Goal: Find specific page/section: Find specific page/section

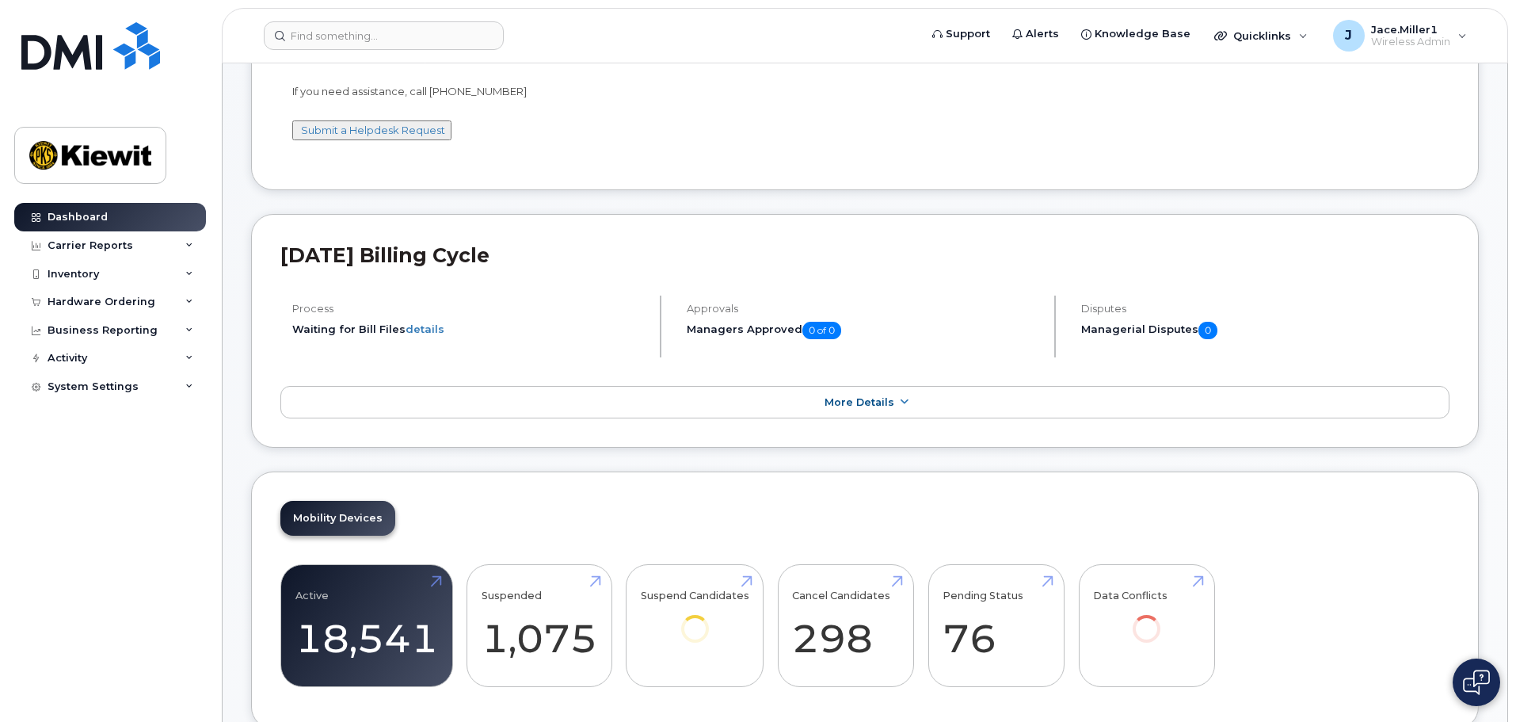
scroll to position [158, 0]
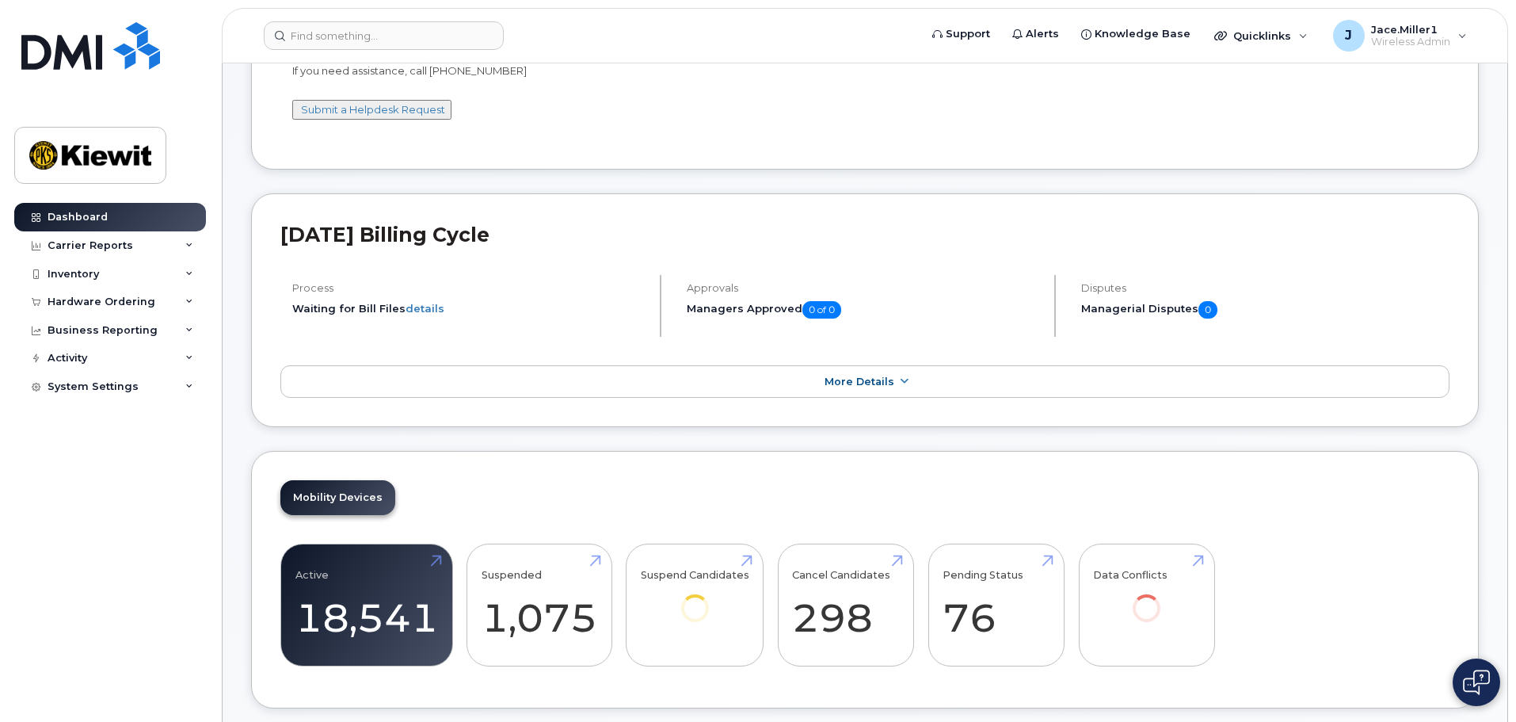
click at [1182, 311] on h5 "Managerial Disputes 0" at bounding box center [1265, 309] width 368 height 17
click at [1048, 372] on link "More Details" at bounding box center [864, 381] width 1169 height 33
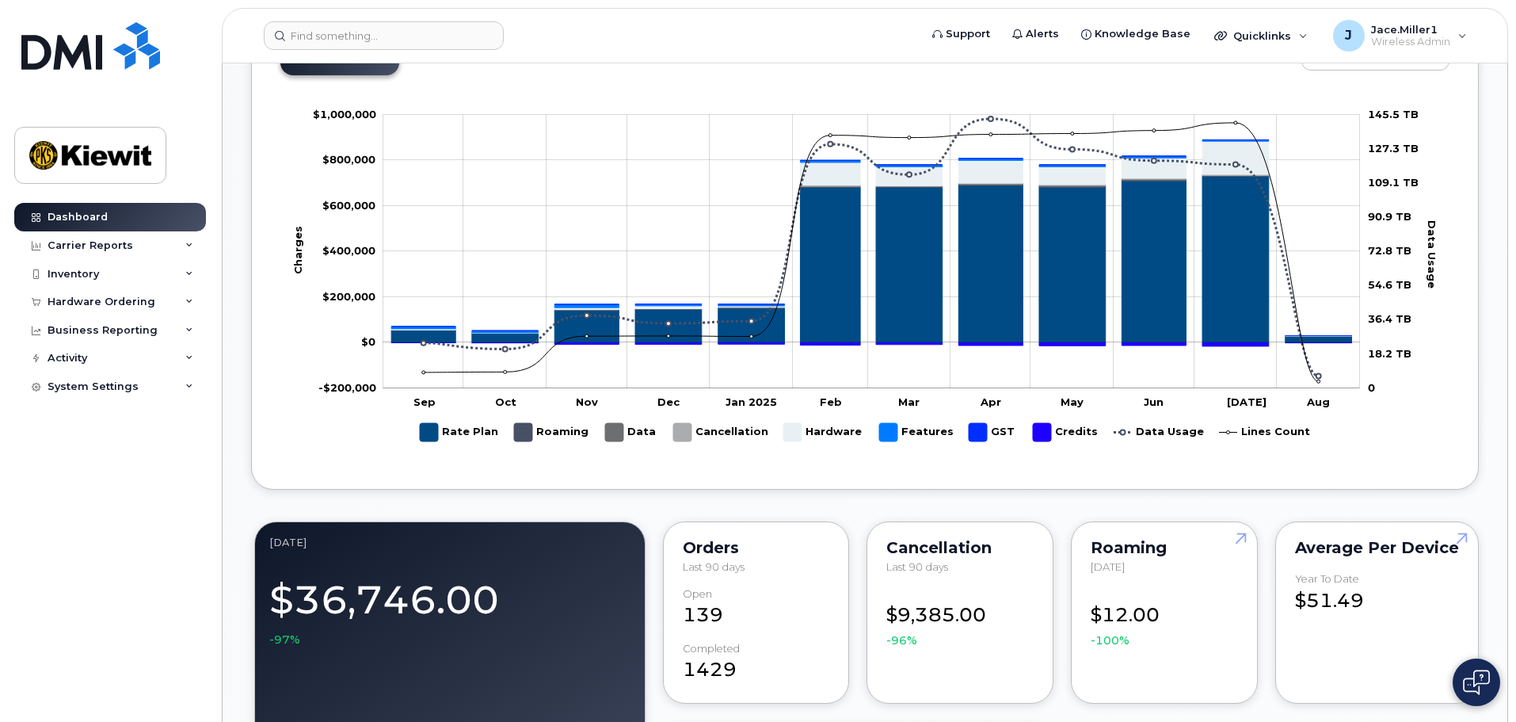
scroll to position [872, 0]
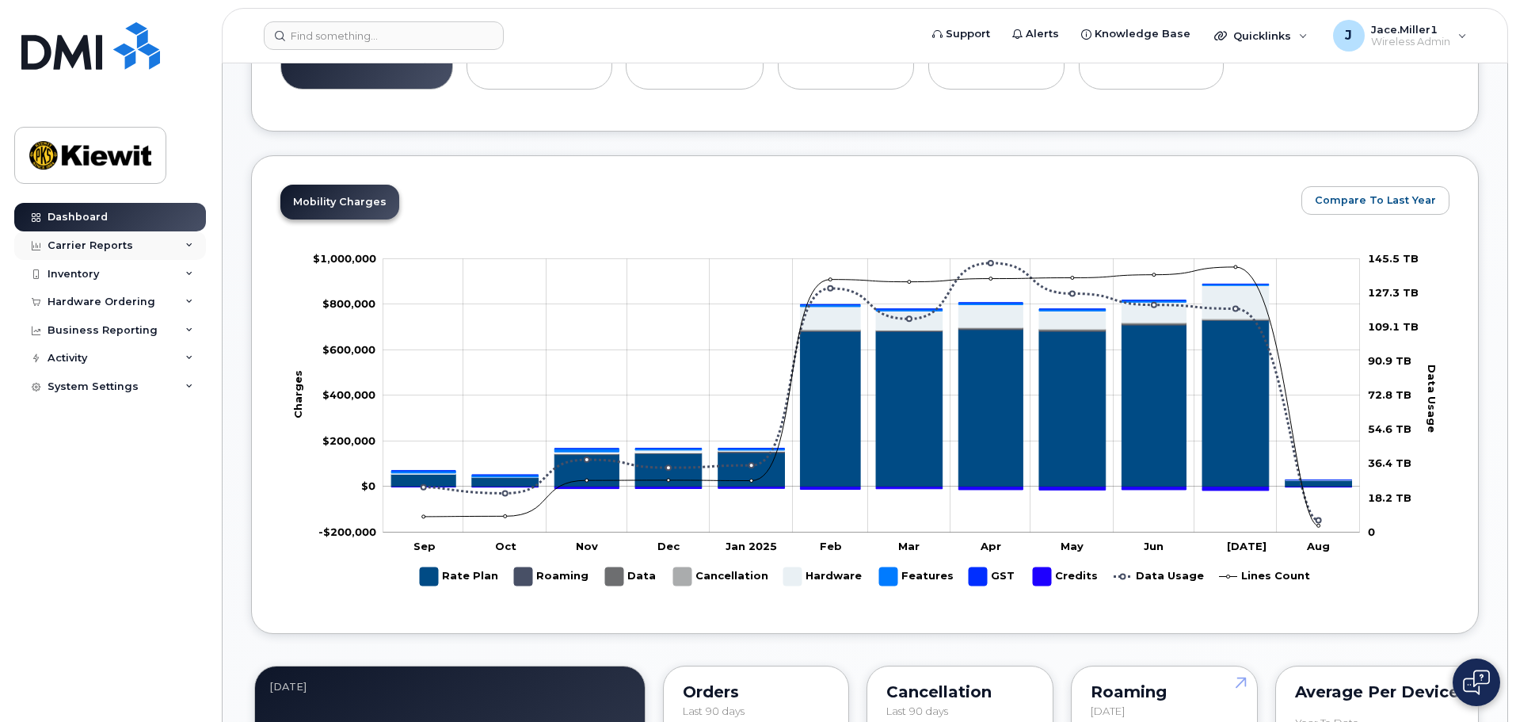
click at [190, 250] on div "Carrier Reports" at bounding box center [110, 245] width 192 height 29
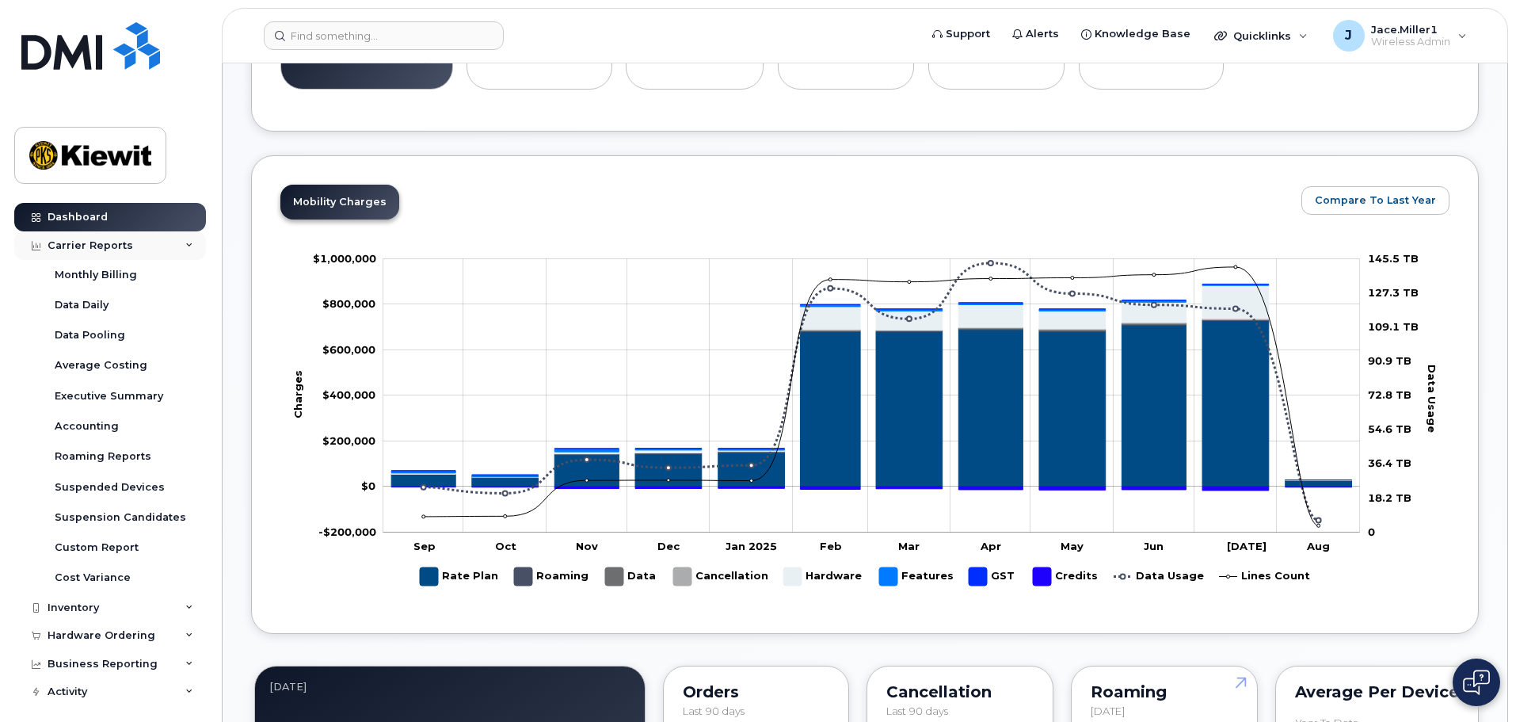
click at [190, 250] on div "Carrier Reports" at bounding box center [110, 245] width 192 height 29
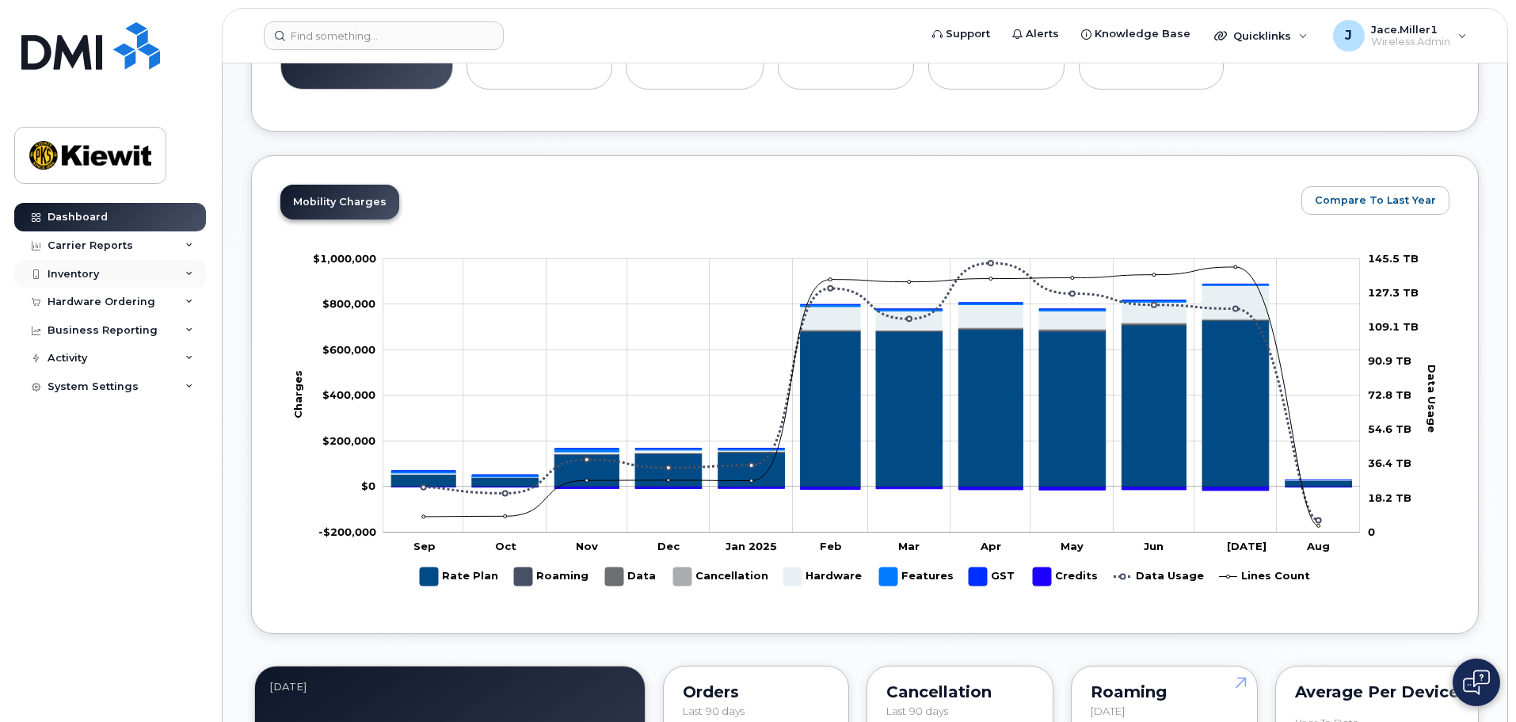
click at [196, 279] on div "Inventory" at bounding box center [110, 274] width 192 height 29
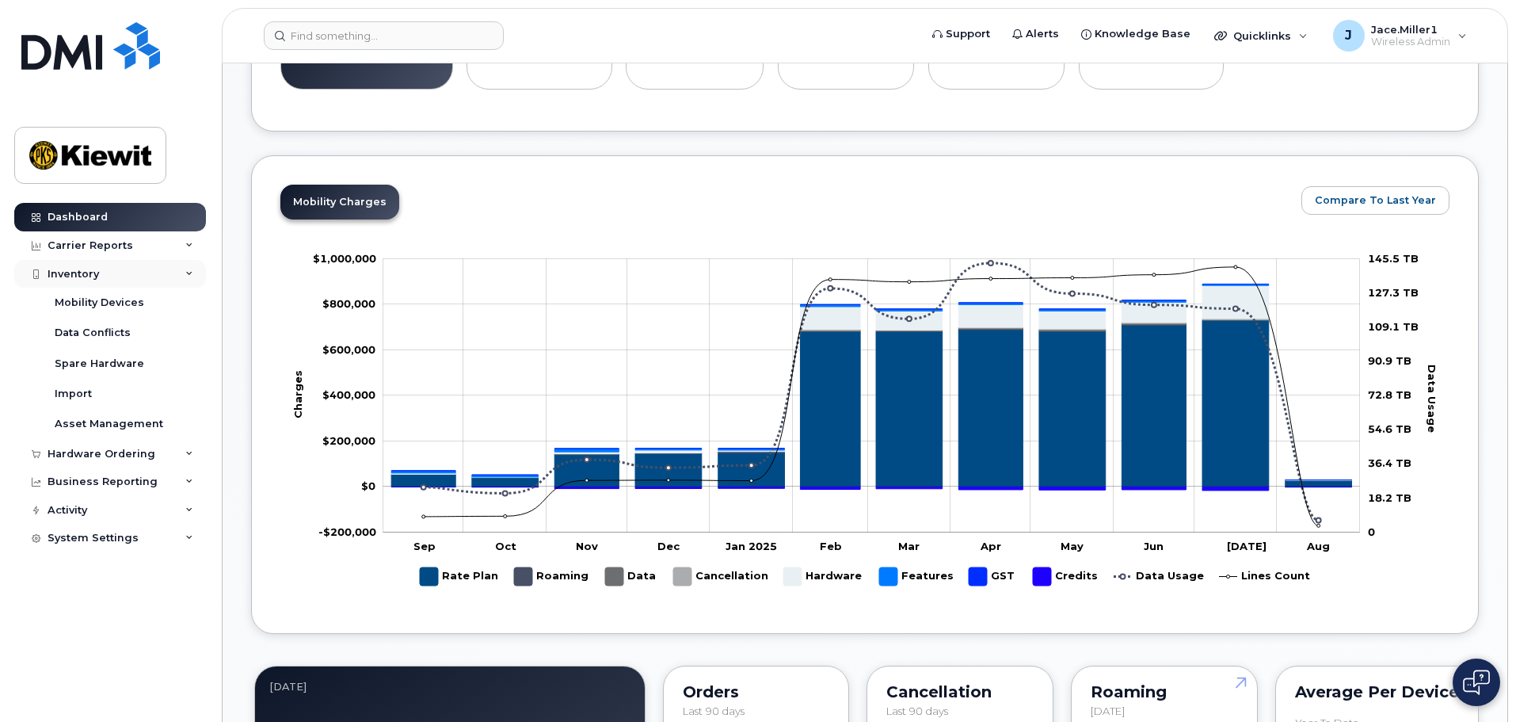
click at [174, 278] on div "Inventory" at bounding box center [110, 274] width 192 height 29
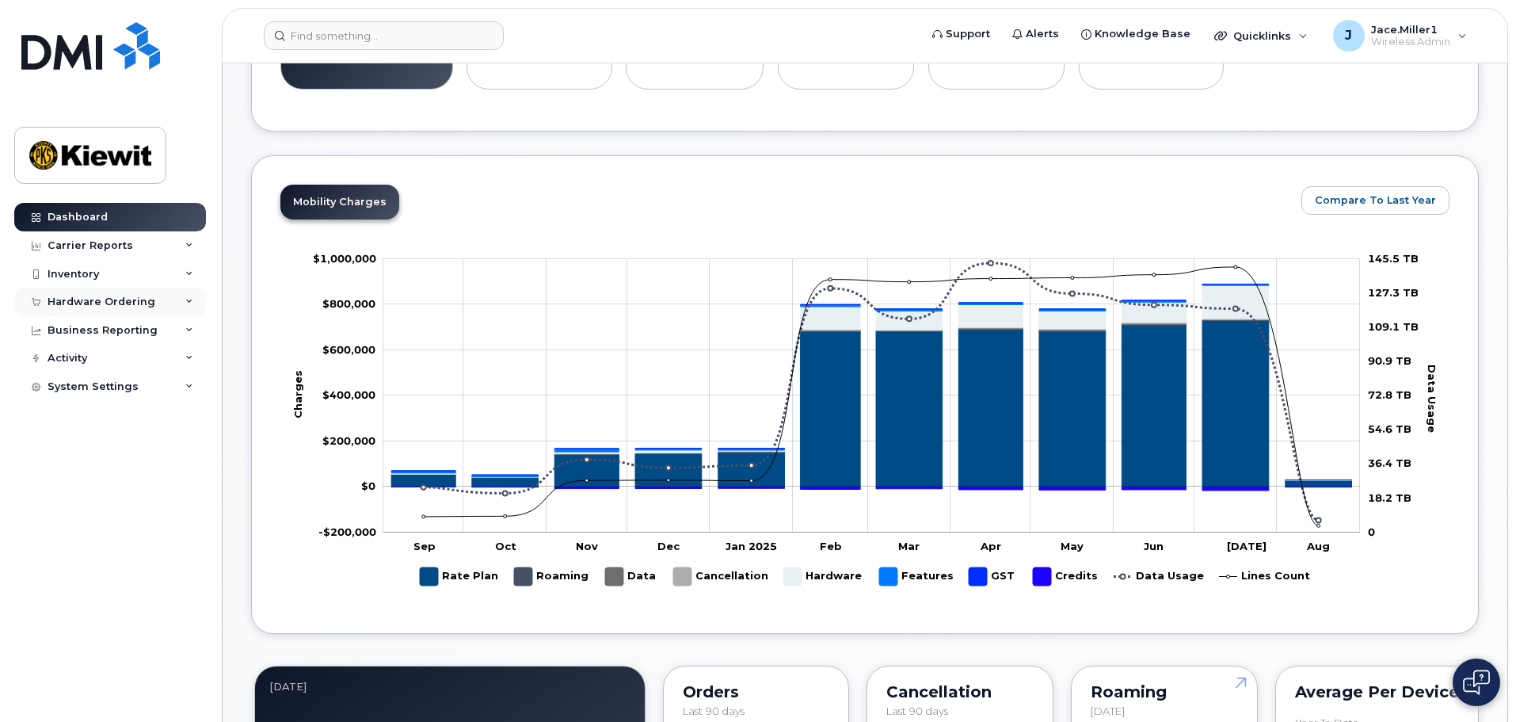
click at [157, 304] on div "Hardware Ordering" at bounding box center [110, 302] width 192 height 29
click at [156, 303] on div "Hardware Ordering" at bounding box center [110, 302] width 192 height 29
click at [157, 336] on div "Business Reporting" at bounding box center [110, 330] width 192 height 29
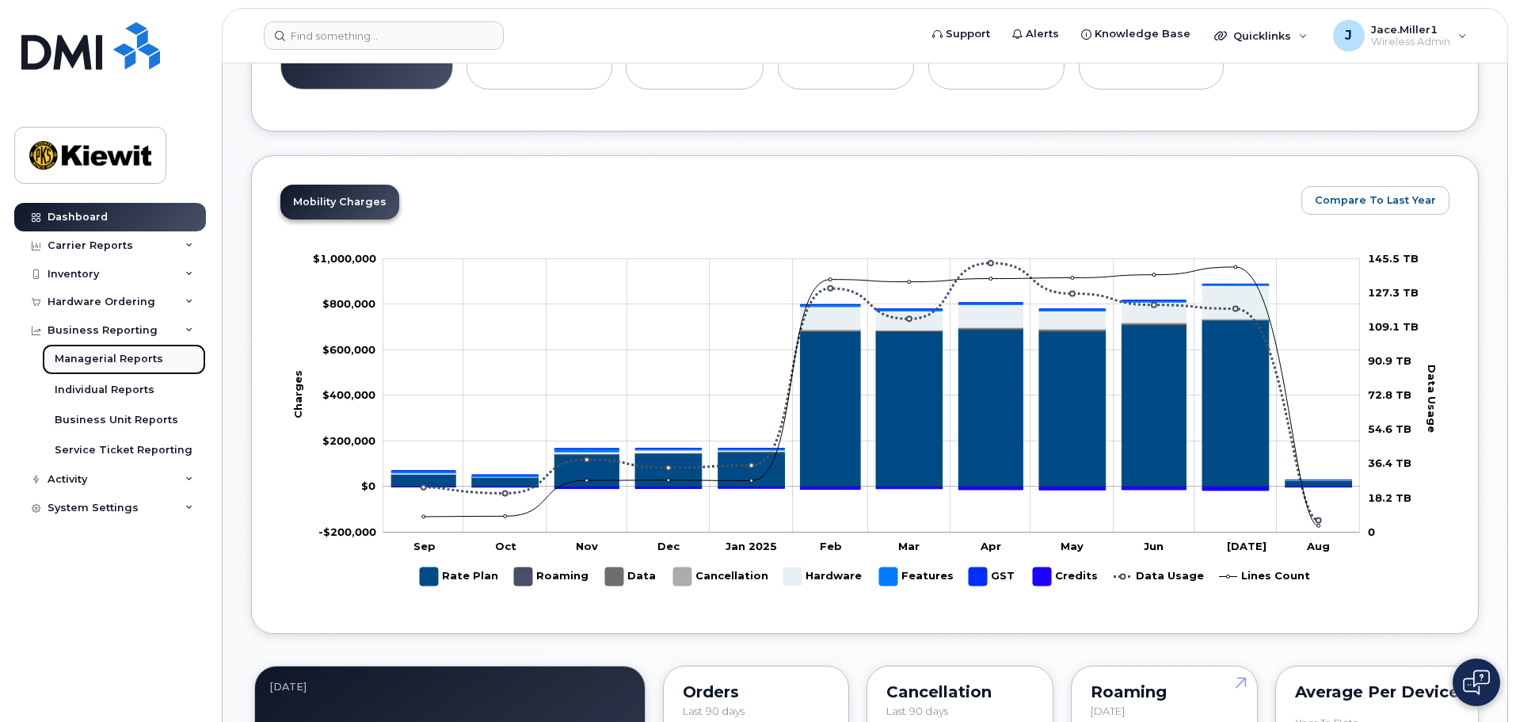
click at [162, 367] on link "Managerial Reports" at bounding box center [124, 359] width 164 height 30
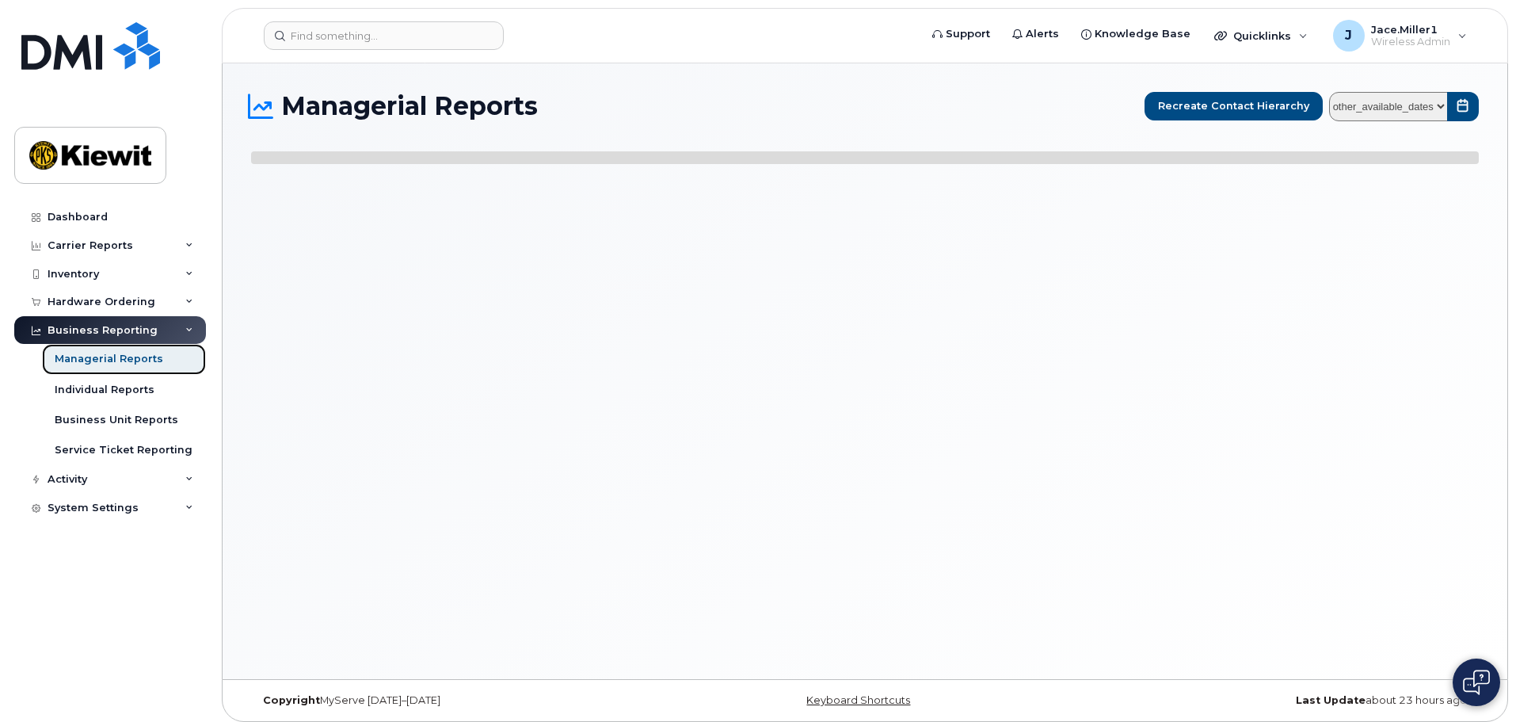
select select
